Goal: Information Seeking & Learning: Learn about a topic

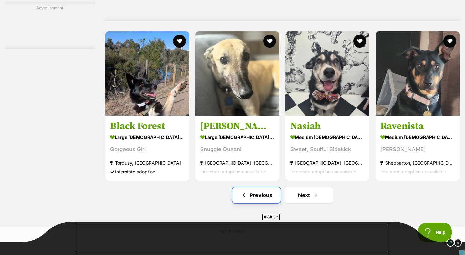
click at [243, 198] on span "Previous page" at bounding box center [244, 195] width 6 height 8
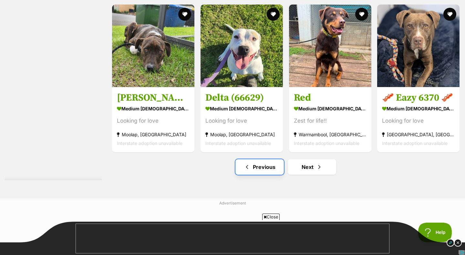
click at [248, 167] on span "Previous page" at bounding box center [247, 167] width 6 height 8
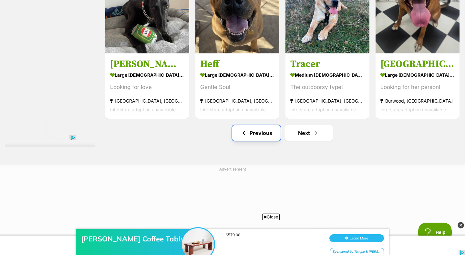
click at [243, 137] on span "Previous page" at bounding box center [244, 133] width 6 height 8
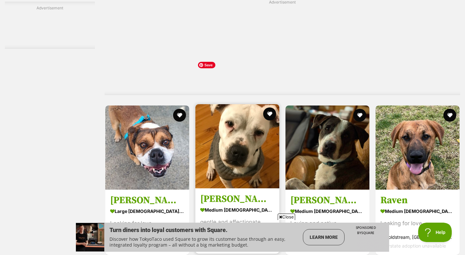
scroll to position [3386, 0]
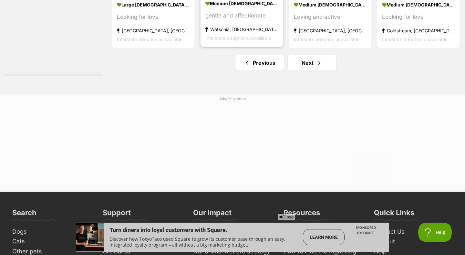
click at [248, 13] on section "medium male Dog gentle and affectionate Watsonia, VIC Interstate adoption unava…" at bounding box center [241, 21] width 73 height 44
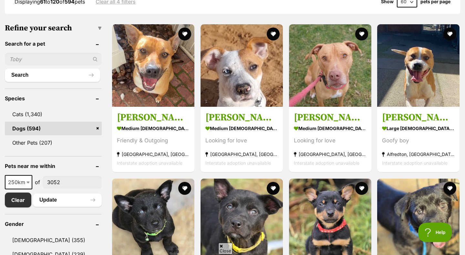
click at [64, 125] on link "Dogs (594)" at bounding box center [53, 128] width 97 height 14
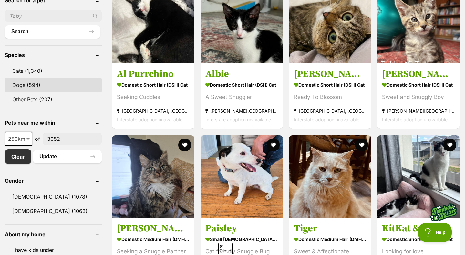
click at [28, 85] on link "Dogs (594)" at bounding box center [53, 85] width 97 height 14
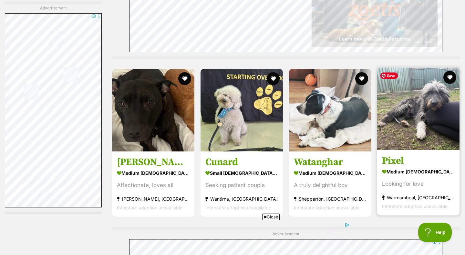
click at [405, 117] on img at bounding box center [418, 109] width 82 height 82
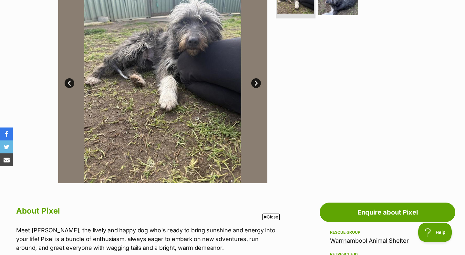
scroll to position [66, 0]
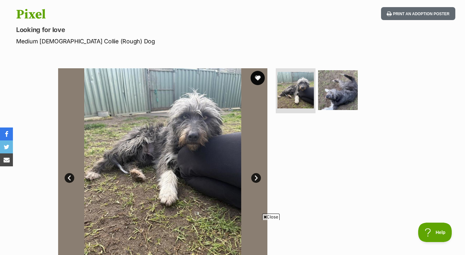
click at [257, 75] on button "favourite" at bounding box center [258, 78] width 14 height 14
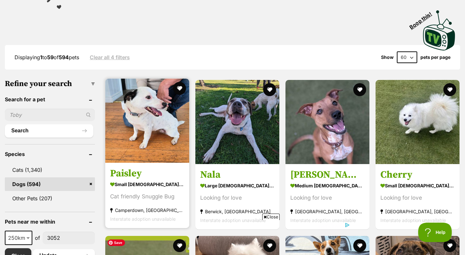
scroll to position [270, 0]
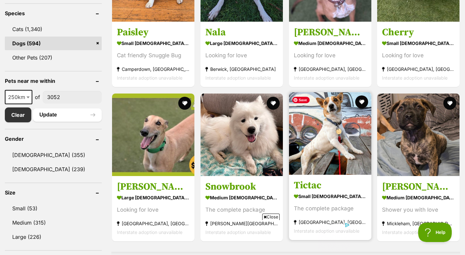
click at [325, 139] on img at bounding box center [330, 133] width 82 height 82
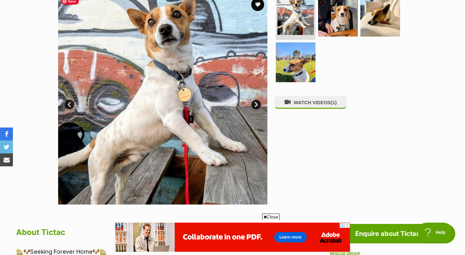
scroll to position [129, 0]
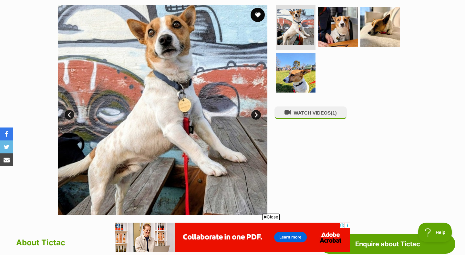
click at [257, 12] on button "favourite" at bounding box center [258, 15] width 14 height 14
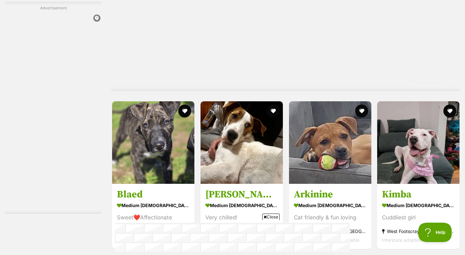
scroll to position [1184, 0]
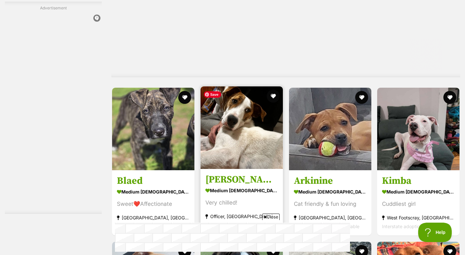
click at [244, 138] on img at bounding box center [242, 127] width 82 height 82
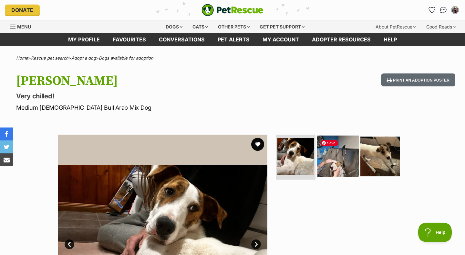
click at [340, 166] on img at bounding box center [338, 156] width 42 height 42
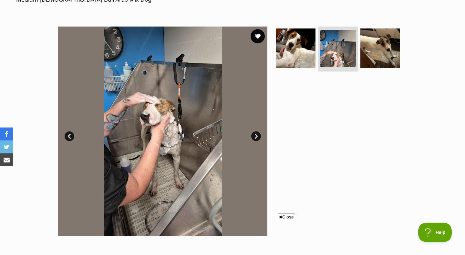
click at [259, 35] on button "favourite" at bounding box center [258, 36] width 14 height 14
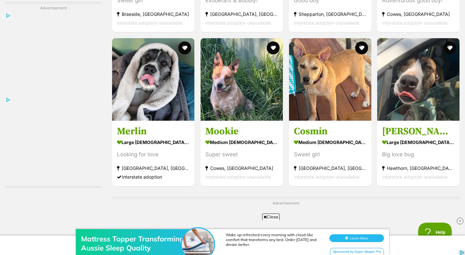
scroll to position [2657, 0]
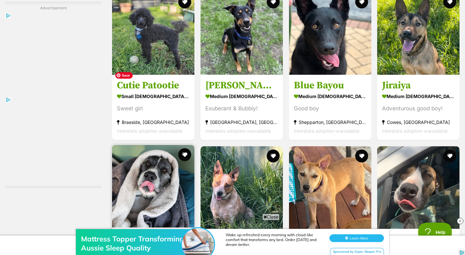
click at [156, 145] on img at bounding box center [153, 186] width 82 height 82
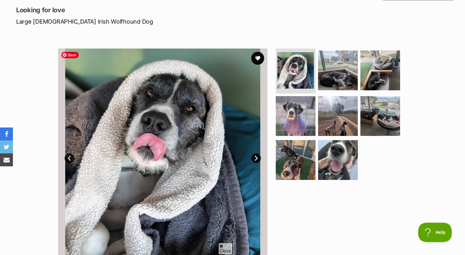
scroll to position [86, 0]
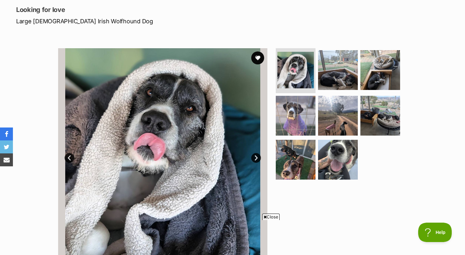
click at [255, 157] on link "Next" at bounding box center [256, 158] width 10 height 10
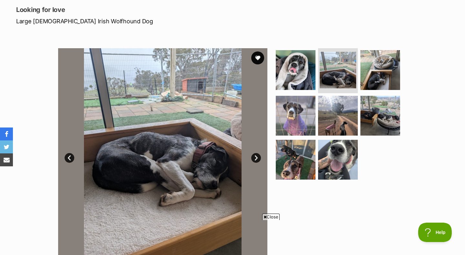
scroll to position [0, 0]
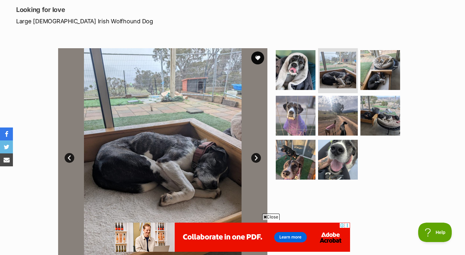
click at [255, 157] on link "Next" at bounding box center [256, 158] width 10 height 10
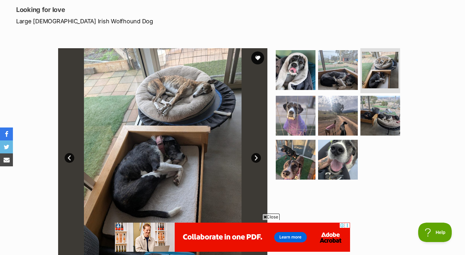
click at [254, 158] on link "Next" at bounding box center [256, 158] width 10 height 10
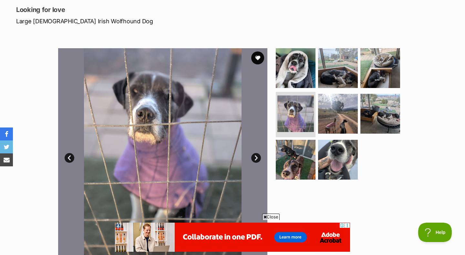
click at [254, 158] on link "Next" at bounding box center [256, 158] width 10 height 10
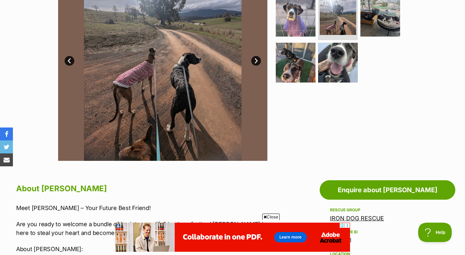
scroll to position [31, 0]
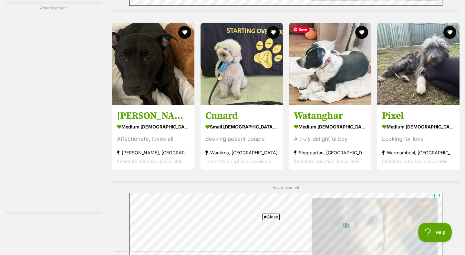
scroll to position [3038, 0]
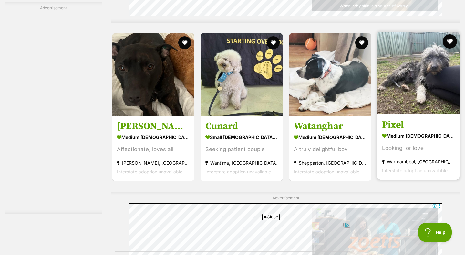
click at [449, 40] on button "favourite" at bounding box center [450, 41] width 14 height 14
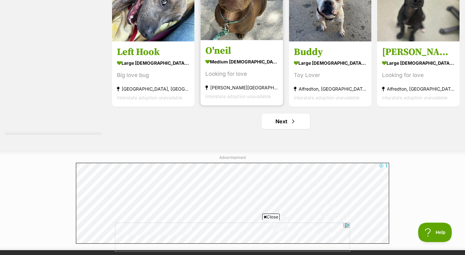
scroll to position [0, 0]
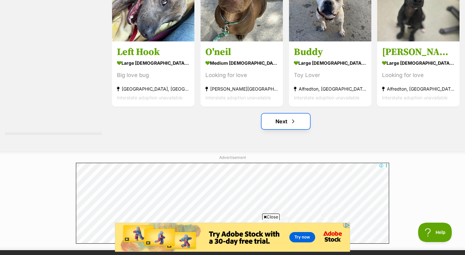
click at [291, 120] on span "Next page" at bounding box center [293, 121] width 6 height 8
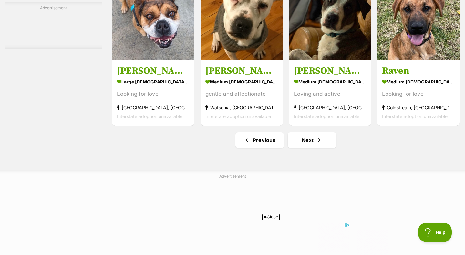
scroll to position [3310, 0]
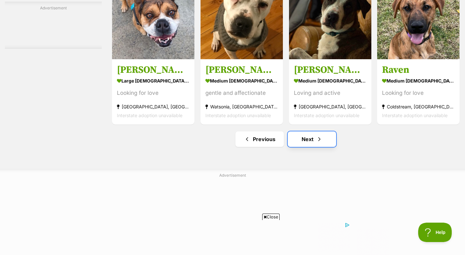
click at [310, 141] on link "Next" at bounding box center [312, 139] width 48 height 16
